Goal: Task Accomplishment & Management: Manage account settings

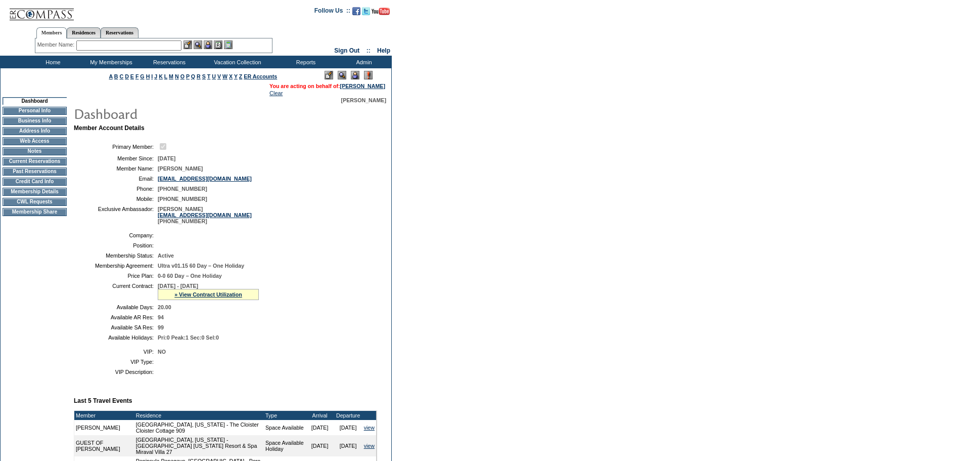
click at [19, 164] on td "Current Reservations" at bounding box center [35, 161] width 64 height 8
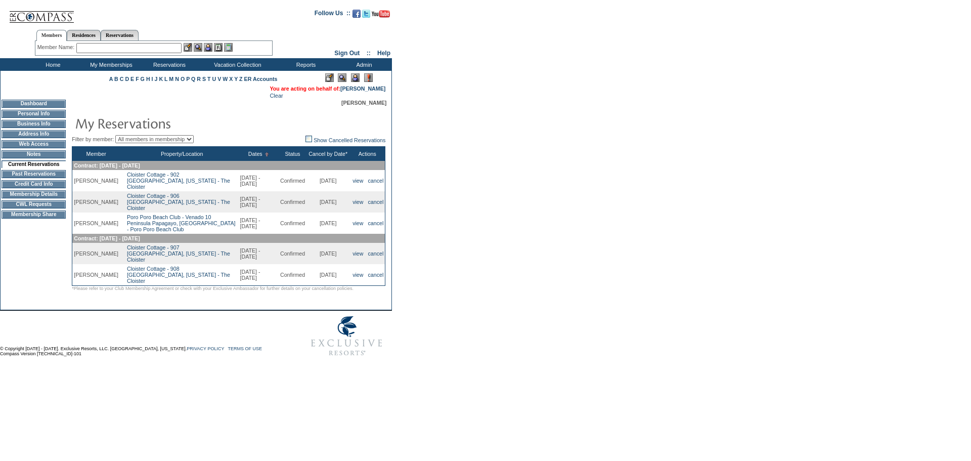
click at [25, 208] on td "CWL Requests" at bounding box center [34, 204] width 64 height 8
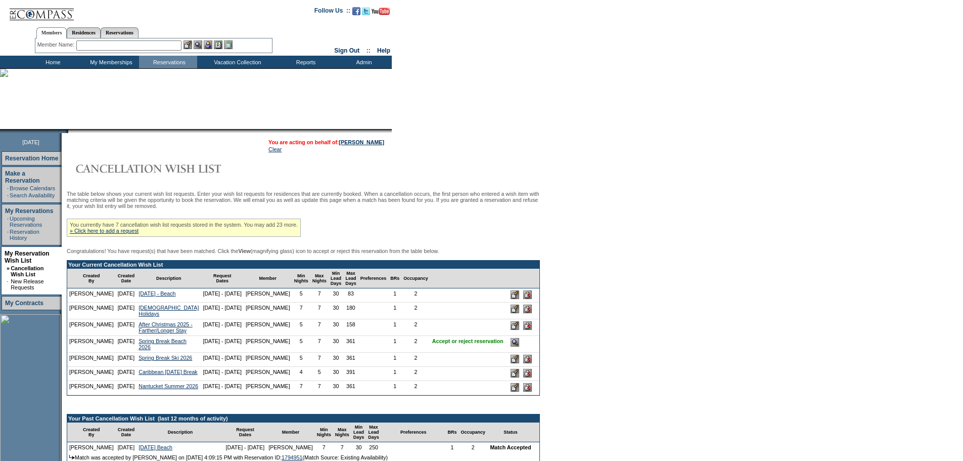
click at [511, 346] on input "image" at bounding box center [515, 342] width 9 height 9
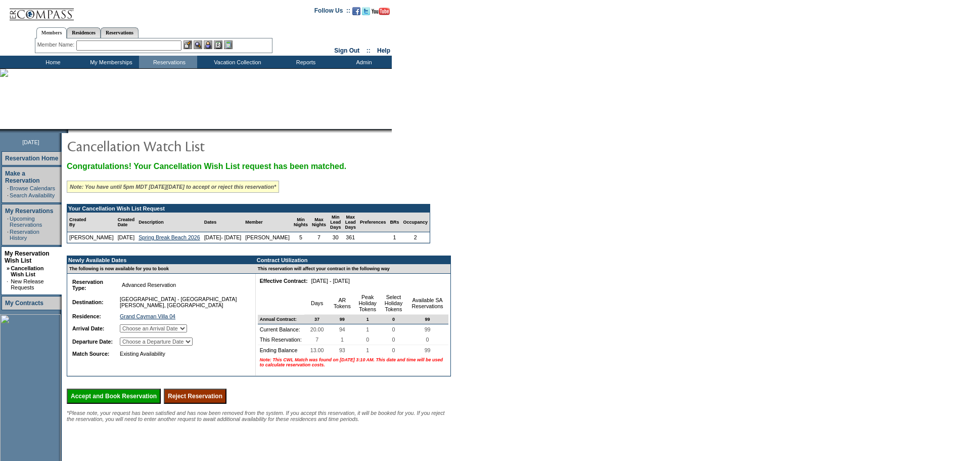
click at [182, 332] on select "Choose an Arrival Date Sunday, March 1, 2026 Monday, March 2, 2026 Tuesday, Mar…" at bounding box center [153, 328] width 67 height 8
select select "03/01/2026"
click at [133, 332] on select "Choose an Arrival Date Sunday, March 1, 2026 Monday, March 2, 2026 Tuesday, Mar…" at bounding box center [153, 328] width 67 height 8
click at [179, 347] on td "Choose a Departure Date Monday, March 2, 2026 Tuesday, March 3, 2026 Wednesday,…" at bounding box center [182, 341] width 129 height 12
click at [183, 345] on select "Choose a Departure Date Monday, March 2, 2026 Tuesday, March 3, 2026 Wednesday,…" at bounding box center [156, 341] width 73 height 8
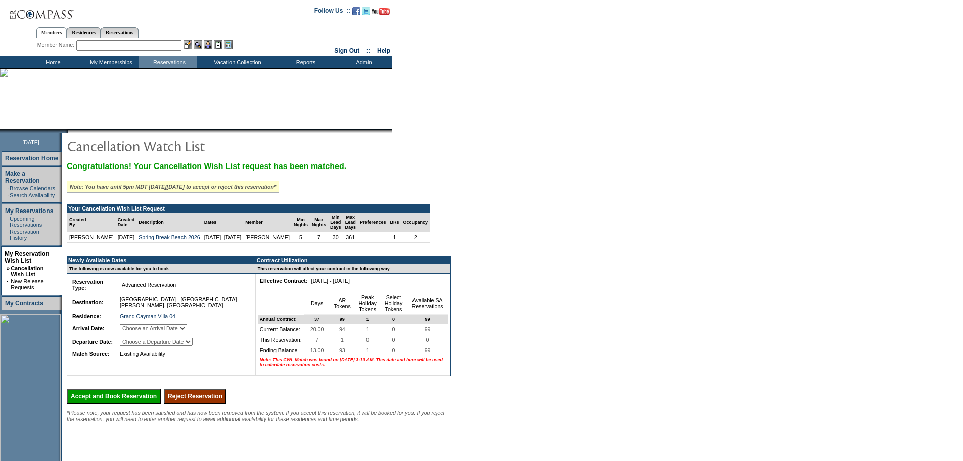
select select "03/08/2026"
click at [134, 345] on select "Choose a Departure Date Monday, March 2, 2026 Tuesday, March 3, 2026 Wednesday,…" at bounding box center [156, 341] width 73 height 8
click at [701, 145] on form "Follow Us ::" at bounding box center [481, 273] width 963 height 547
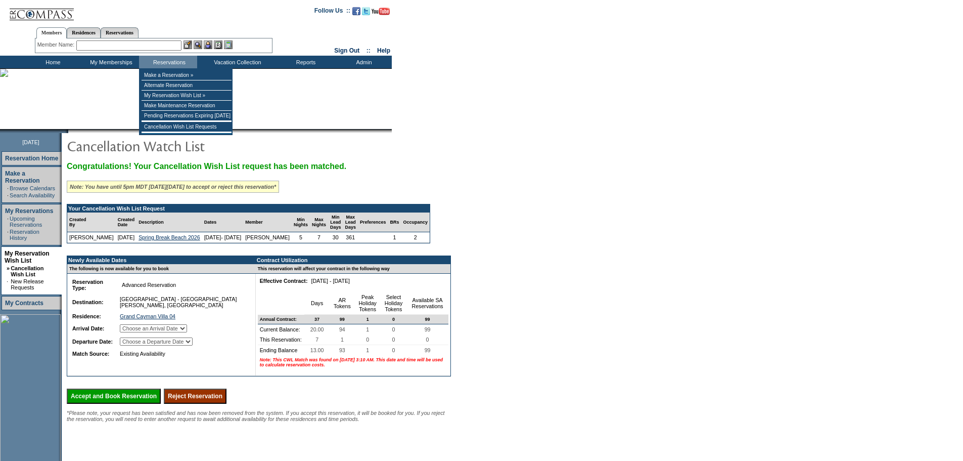
click at [690, 202] on form "Follow Us ::" at bounding box center [481, 273] width 963 height 547
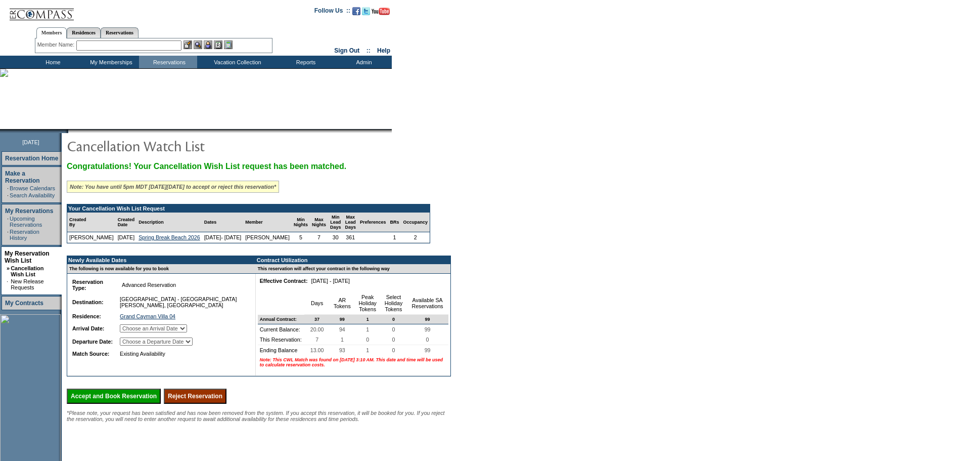
click at [928, 151] on form "Follow Us ::" at bounding box center [481, 273] width 963 height 547
click at [101, 46] on input "text" at bounding box center [128, 45] width 105 height 10
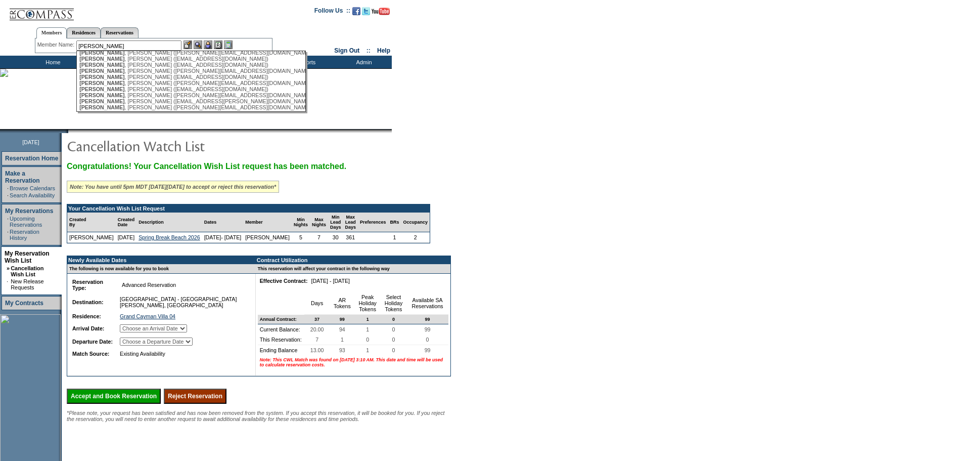
scroll to position [51, 0]
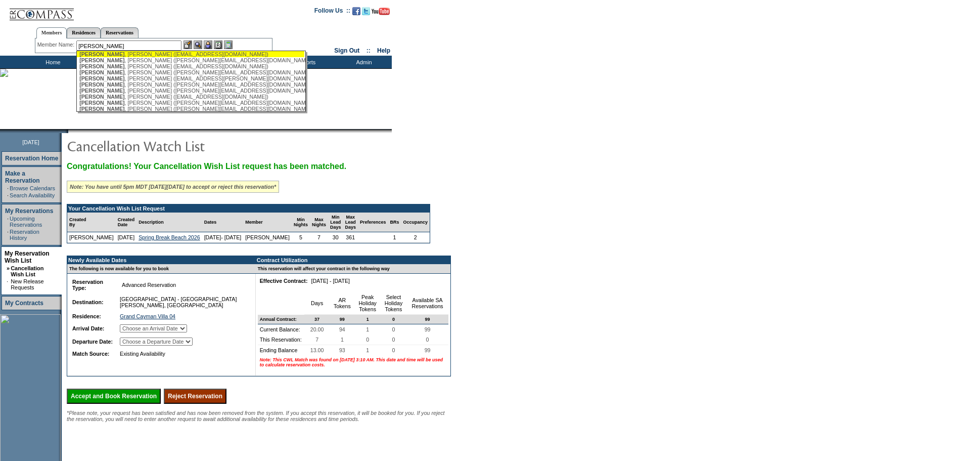
click at [135, 57] on div "Johnson , Carrie (cjohnson71@charter.net)" at bounding box center [190, 54] width 223 height 6
type input "Johnson, Carrie (cjohnson71@charter.net)"
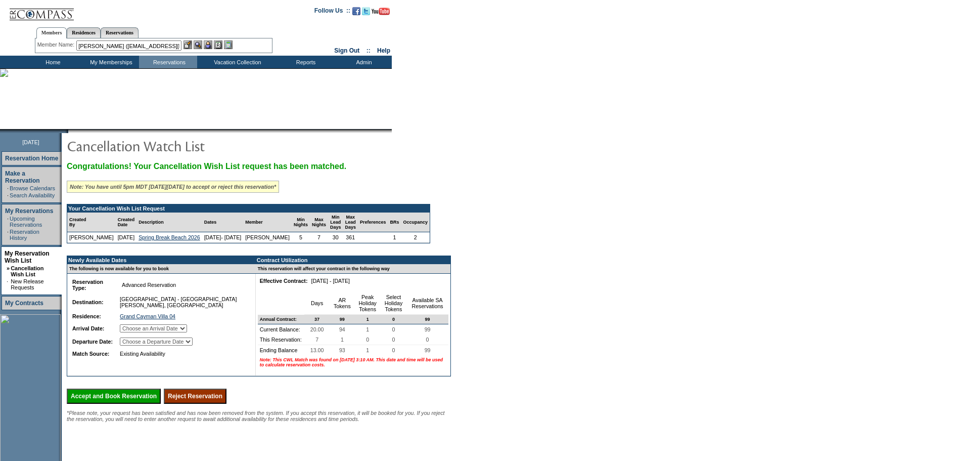
click at [212, 43] on img at bounding box center [208, 44] width 9 height 9
click at [201, 46] on img at bounding box center [198, 44] width 9 height 9
